Goal: Task Accomplishment & Management: Use online tool/utility

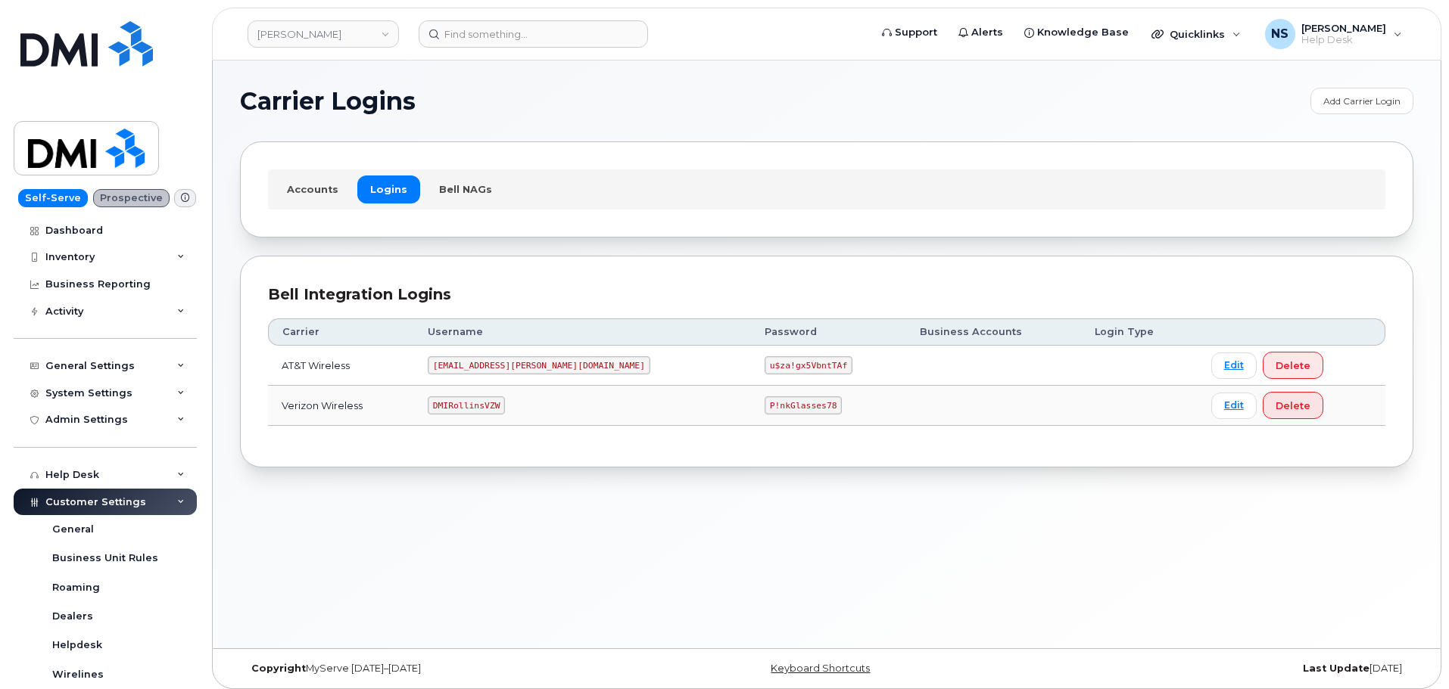
click at [496, 402] on code "DMIRollinsVZW" at bounding box center [466, 406] width 77 height 18
copy code "DMIRollinsVZW"
click at [764, 406] on code "P!nkGlasses78" at bounding box center [802, 406] width 77 height 18
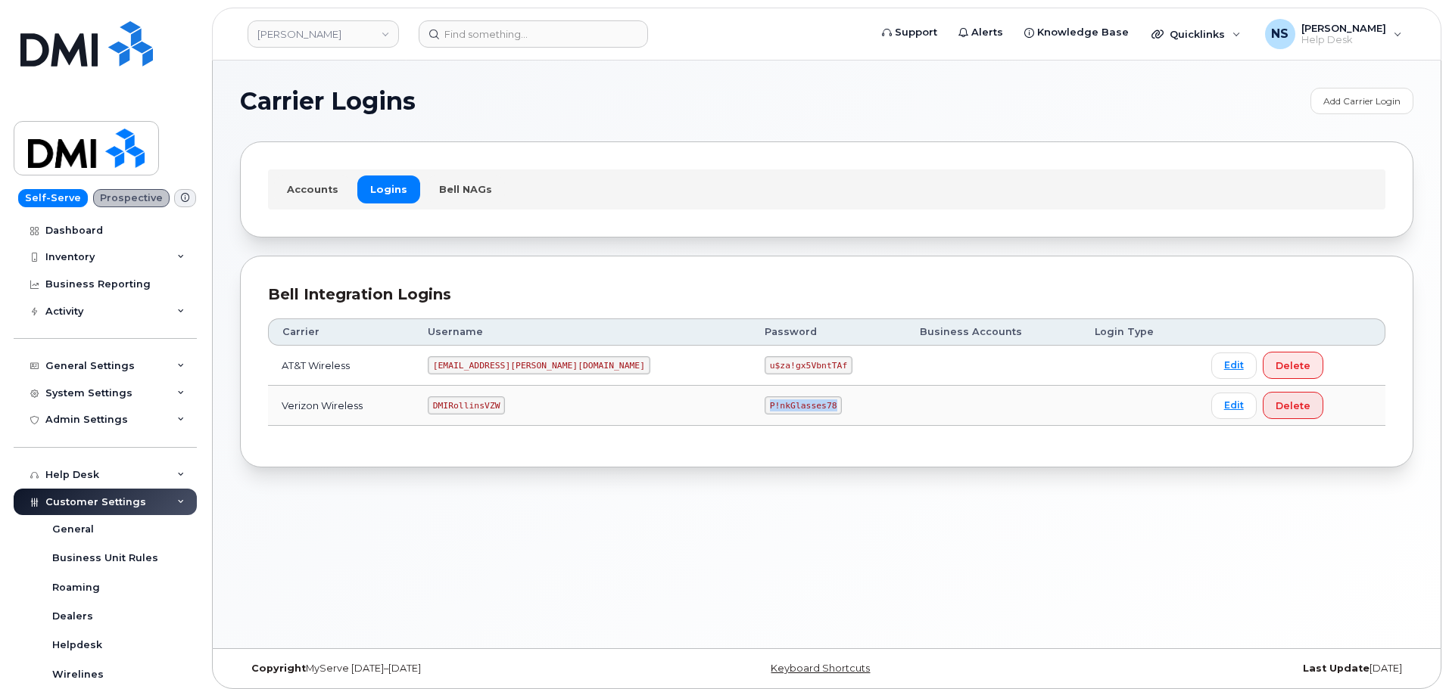
click at [764, 406] on code "P!nkGlasses78" at bounding box center [802, 406] width 77 height 18
copy code "P!nkGlasses78"
